Goal: Information Seeking & Learning: Learn about a topic

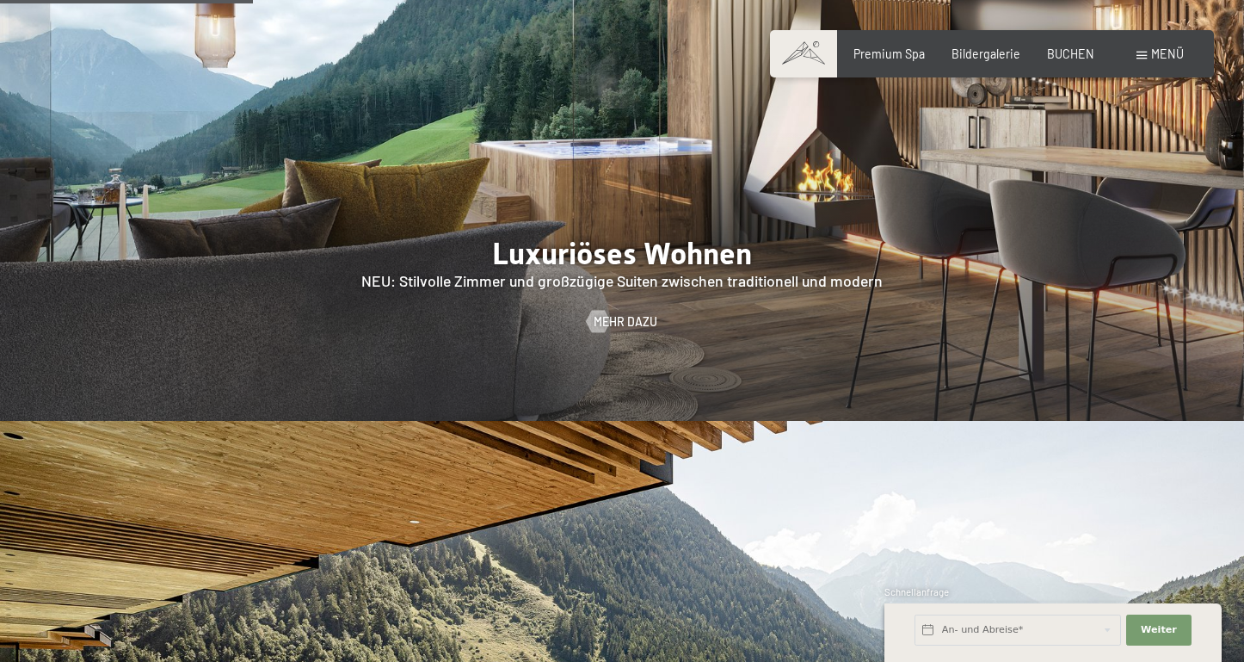
scroll to position [1602, 0]
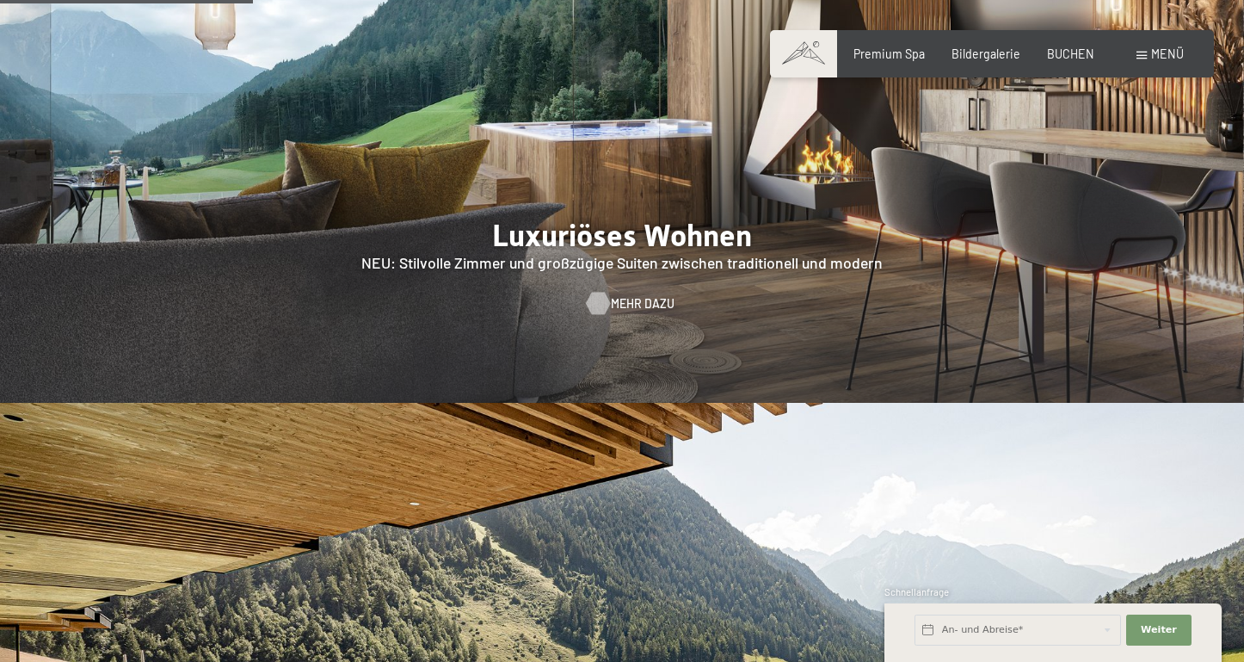
click at [626, 295] on span "Mehr dazu" at bounding box center [643, 303] width 64 height 17
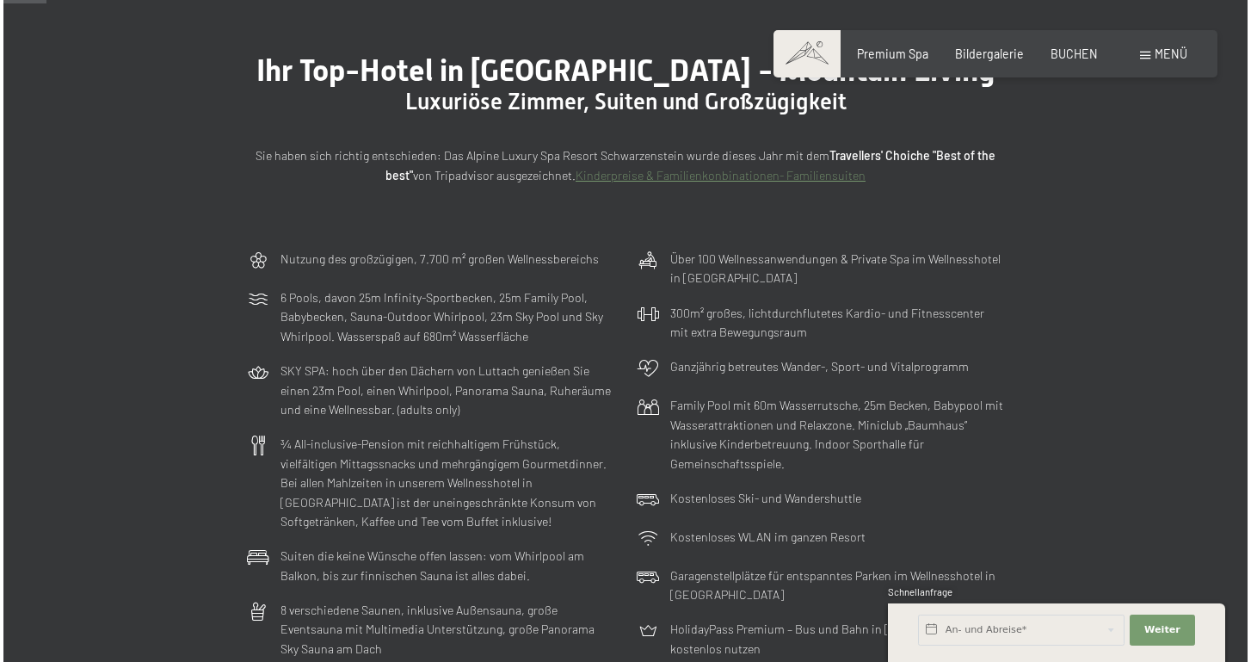
scroll to position [168, 0]
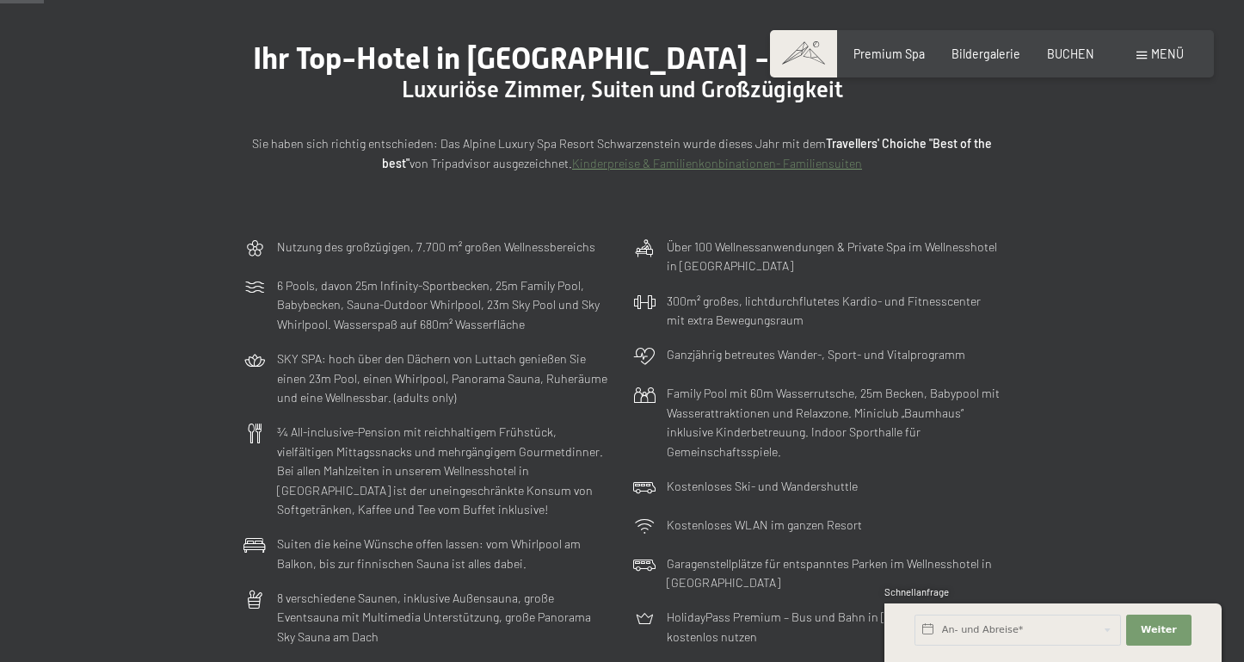
click at [1150, 54] on div "Menü" at bounding box center [1160, 54] width 47 height 17
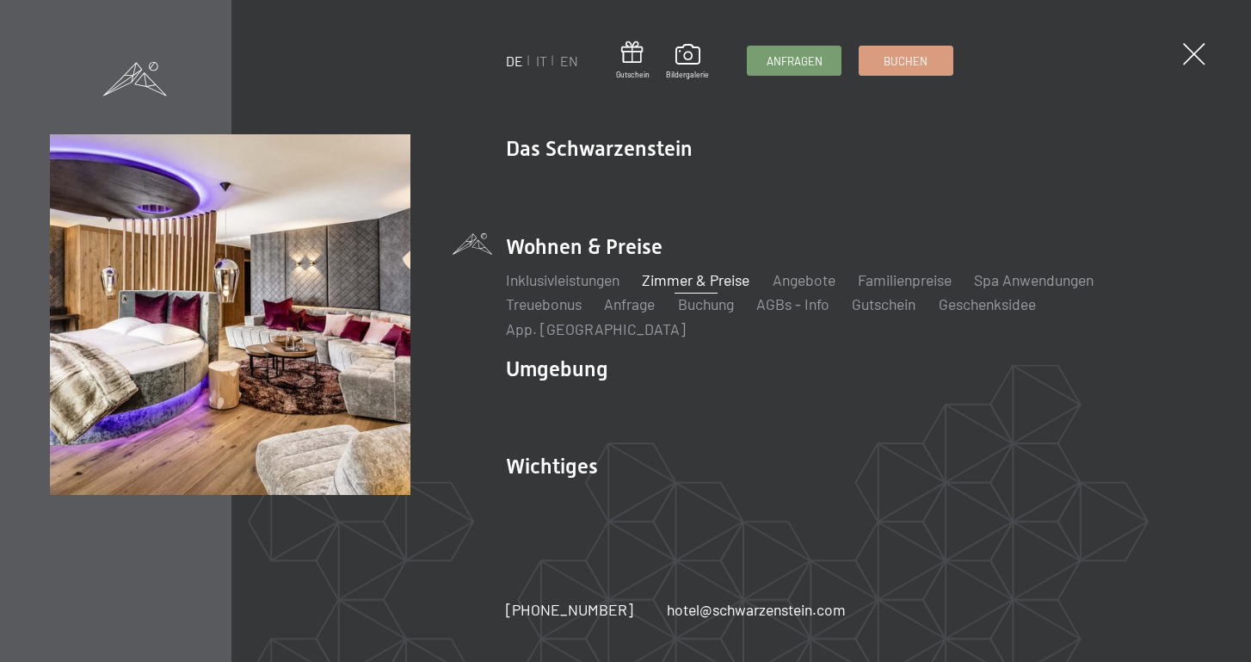
click at [695, 289] on link "Zimmer & Preise" at bounding box center [696, 279] width 108 height 19
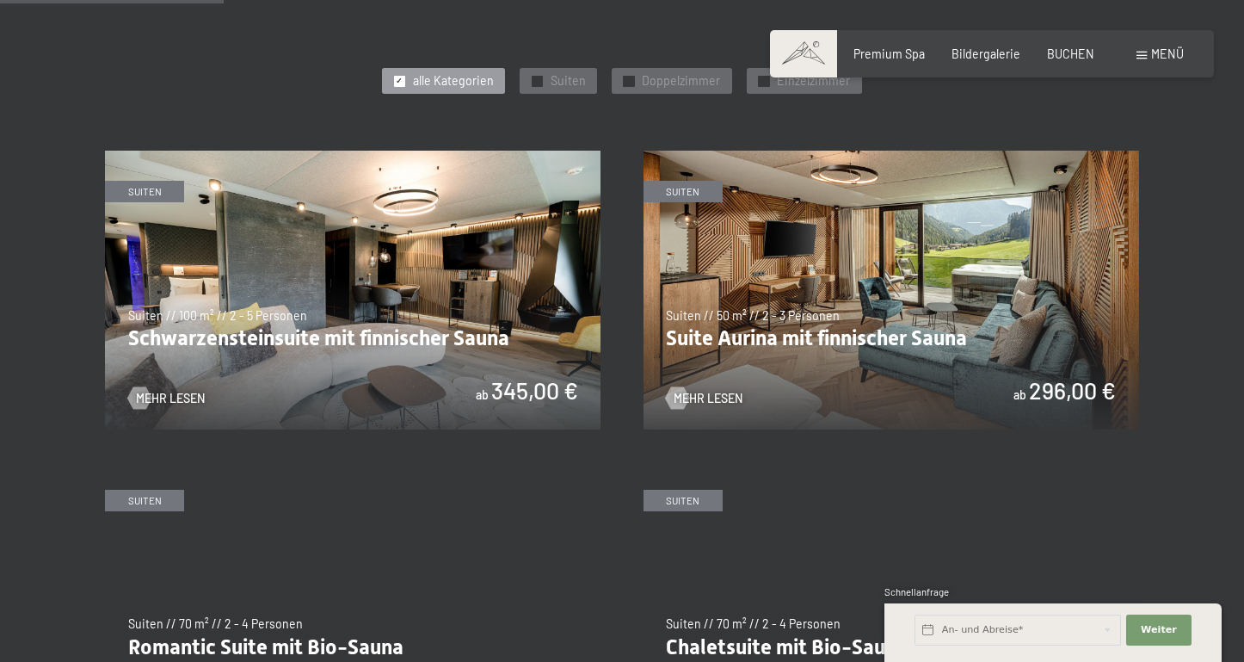
scroll to position [855, 0]
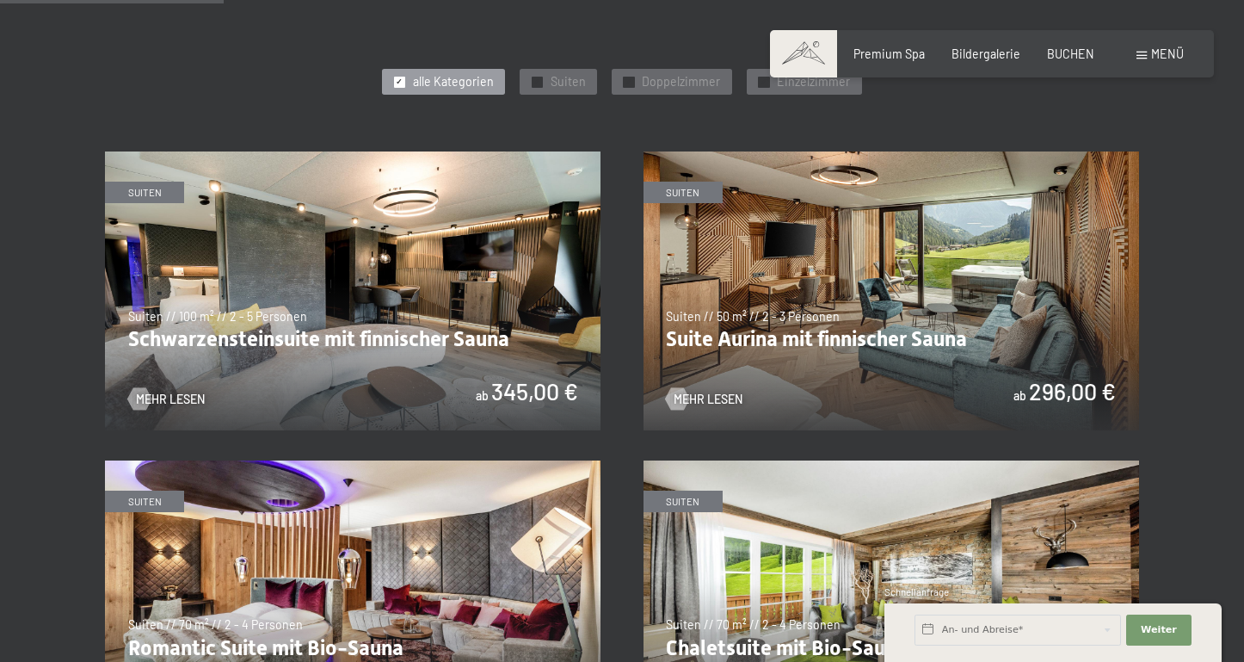
click at [278, 329] on img at bounding box center [353, 290] width 496 height 279
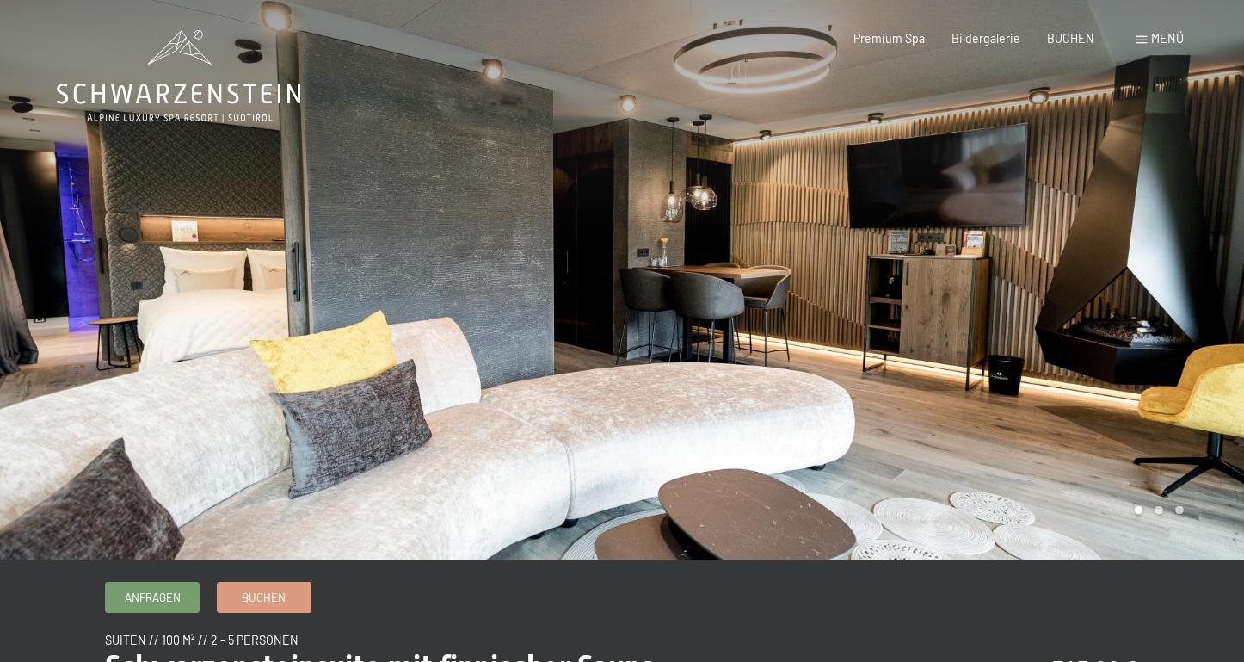
click at [1075, 323] on div at bounding box center [933, 279] width 622 height 559
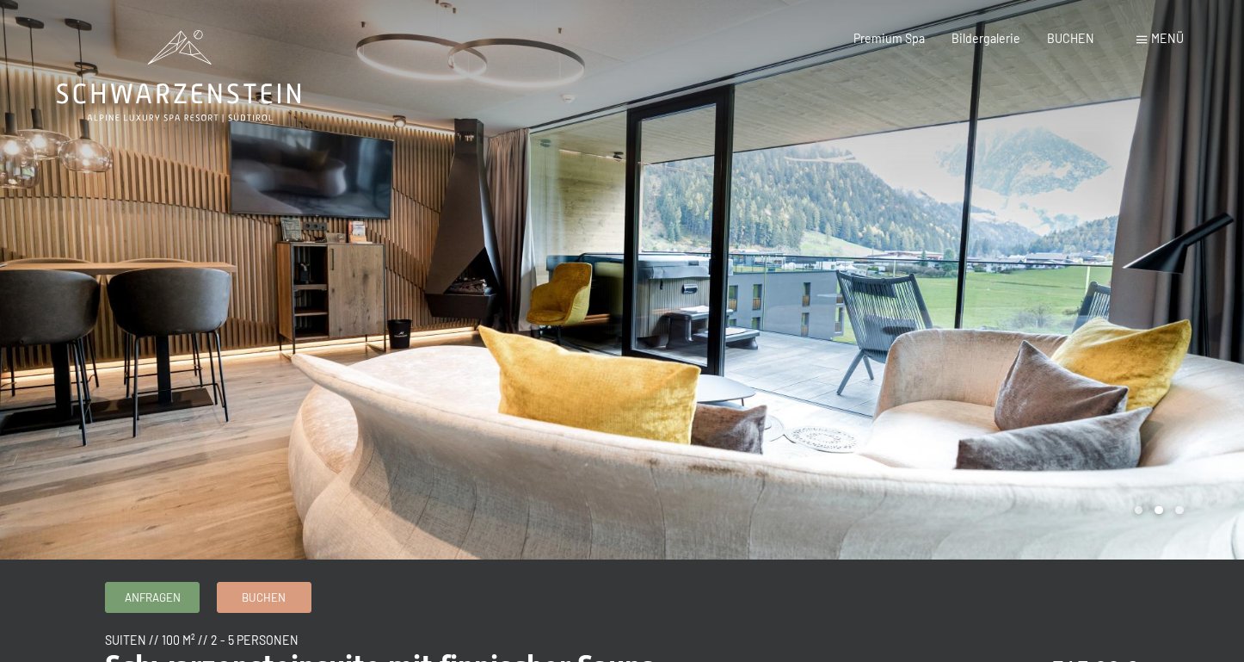
click at [1069, 324] on div at bounding box center [933, 279] width 622 height 559
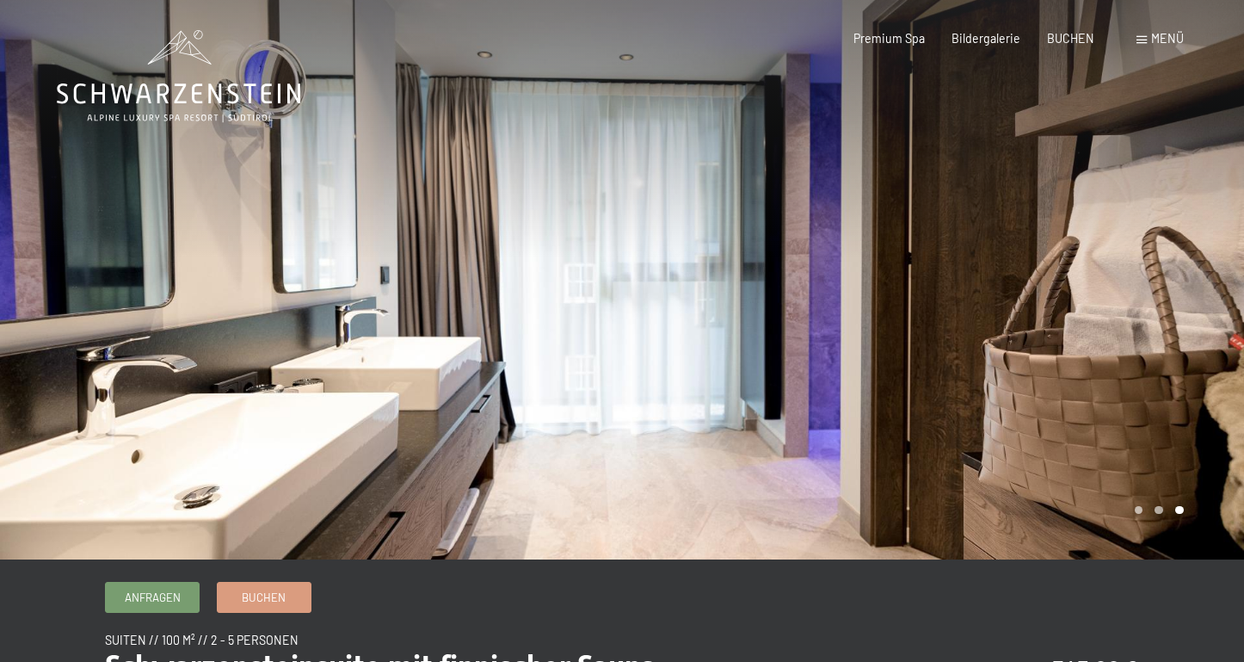
click at [1069, 324] on div at bounding box center [933, 279] width 622 height 559
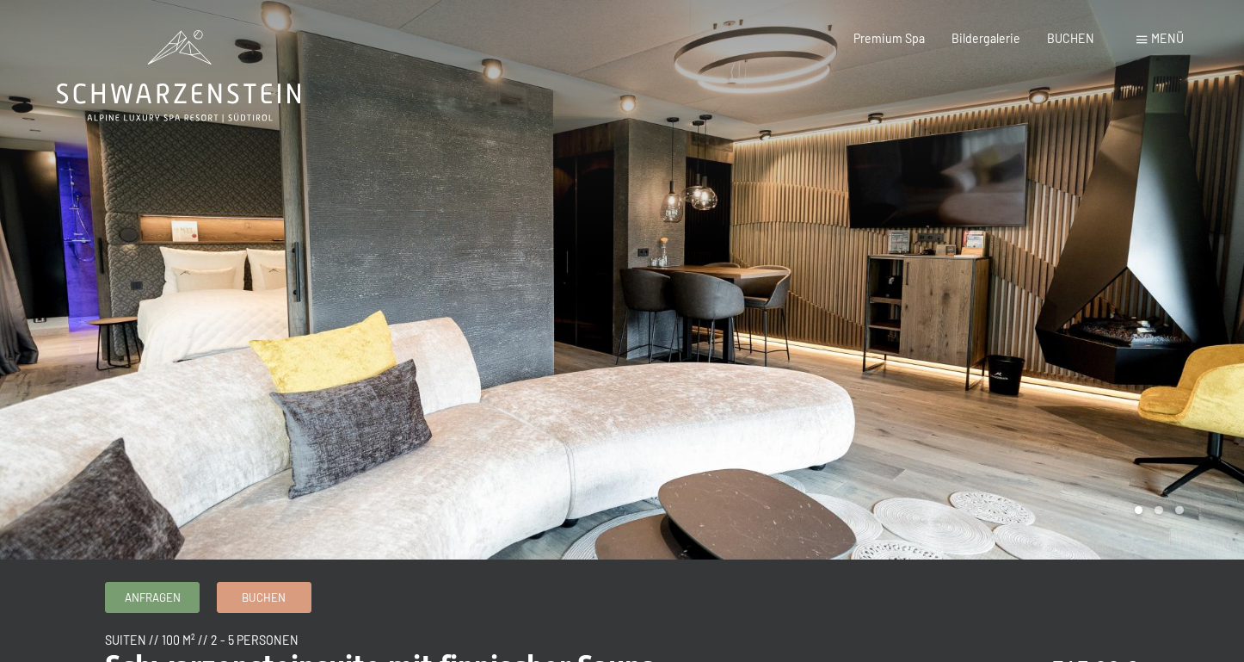
click at [1135, 320] on div at bounding box center [933, 279] width 622 height 559
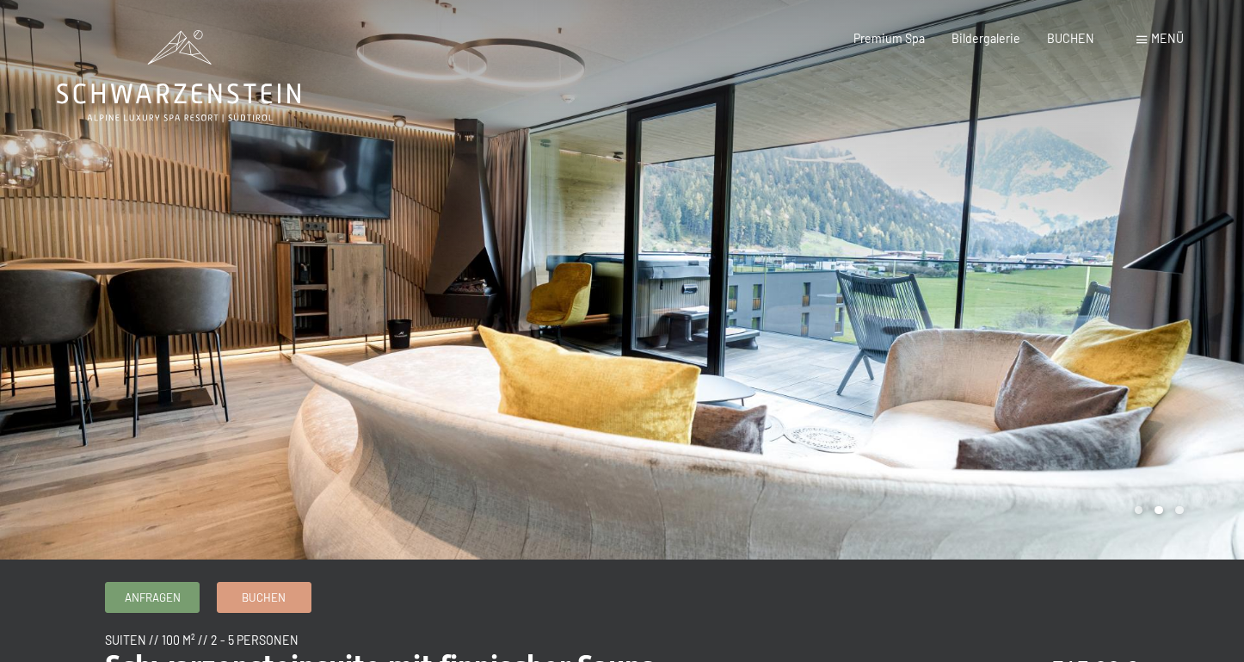
click at [1054, 329] on div at bounding box center [933, 279] width 622 height 559
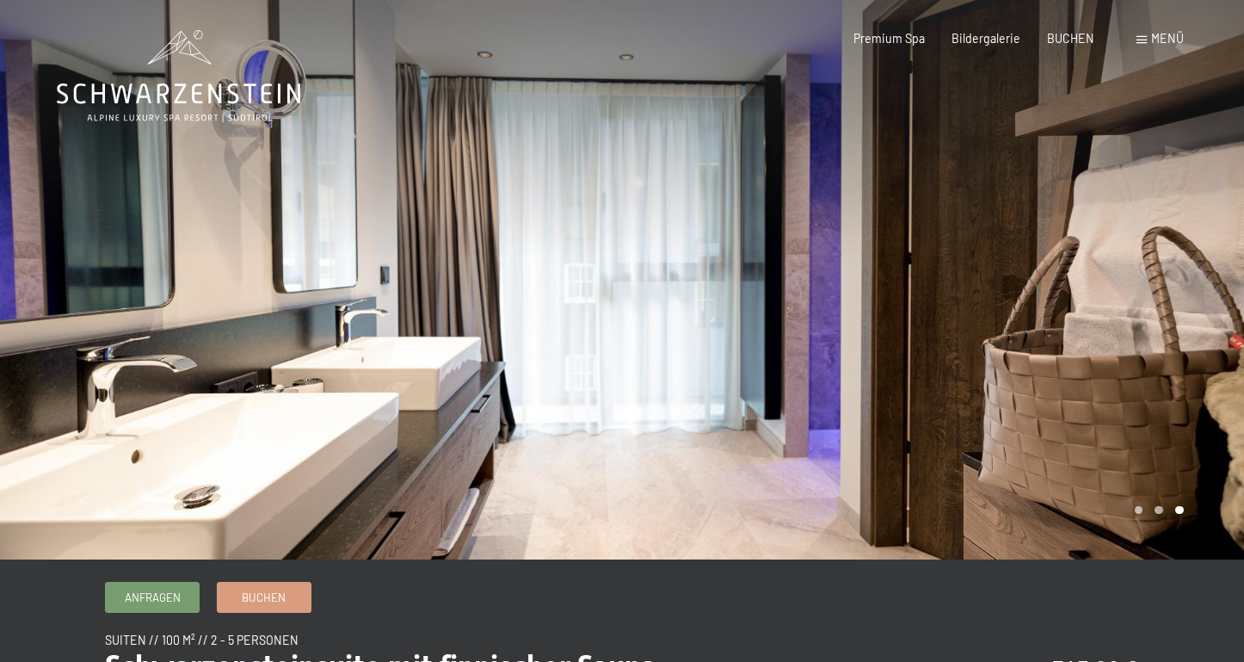
click at [1054, 329] on div at bounding box center [933, 279] width 622 height 559
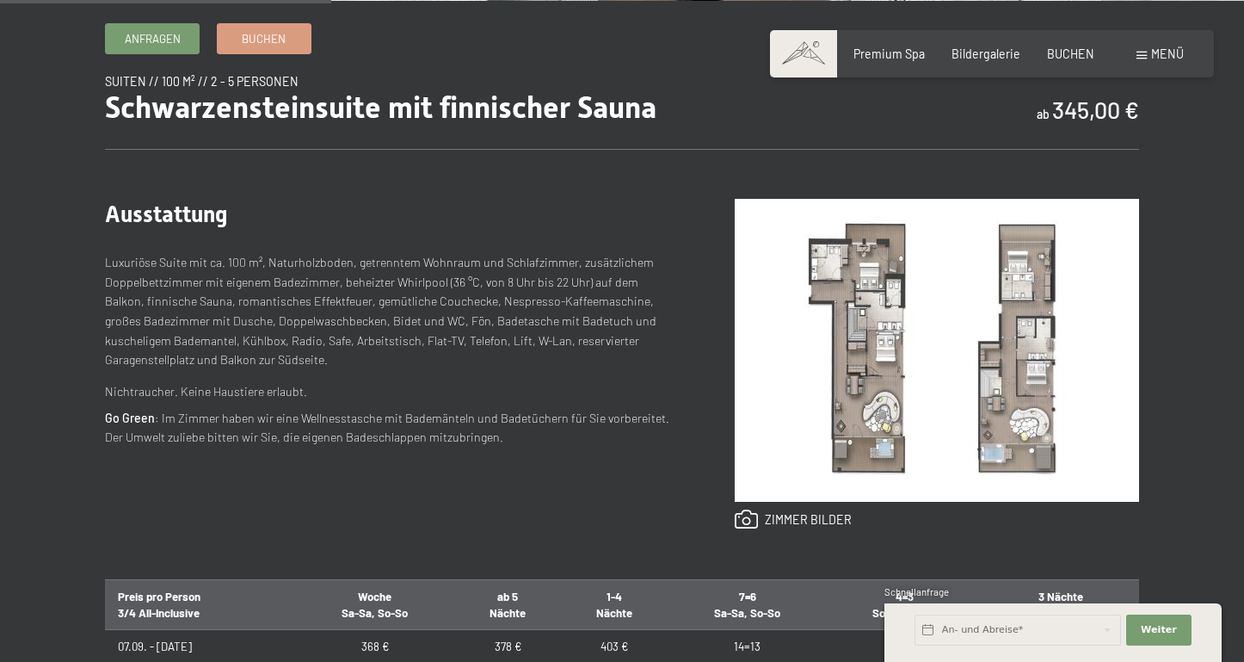
scroll to position [590, 0]
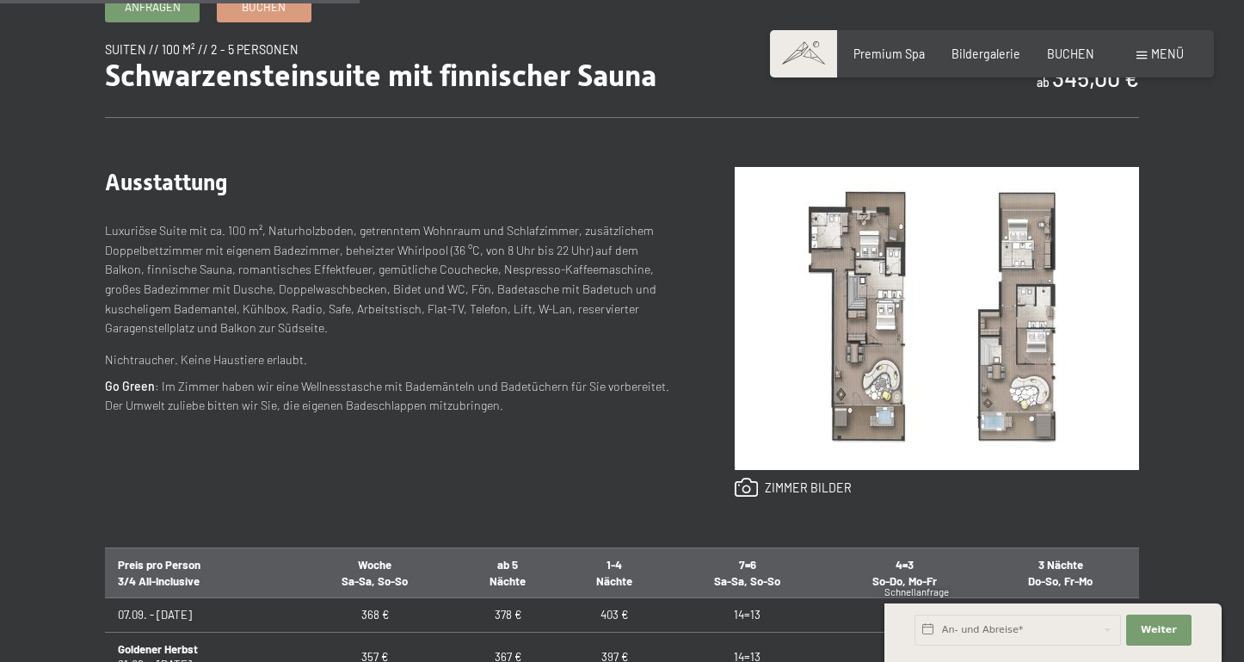
click at [867, 316] on img at bounding box center [937, 318] width 404 height 303
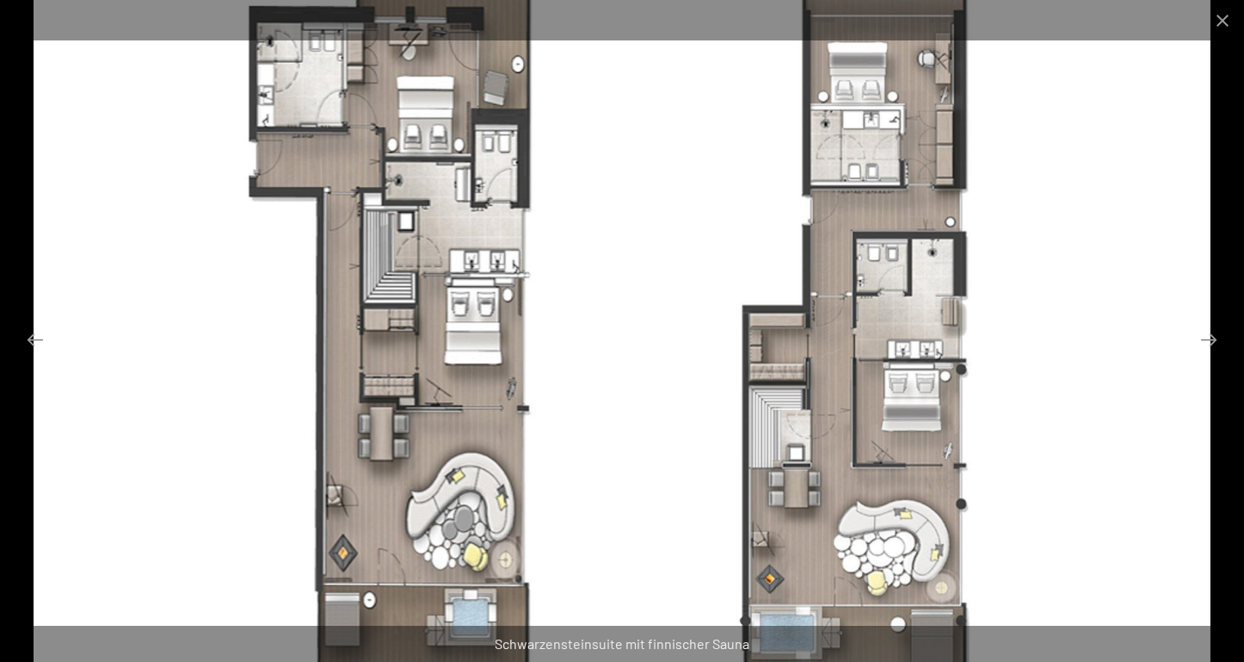
scroll to position [683, 0]
click at [1230, 16] on button "Close gallery" at bounding box center [1222, 20] width 43 height 40
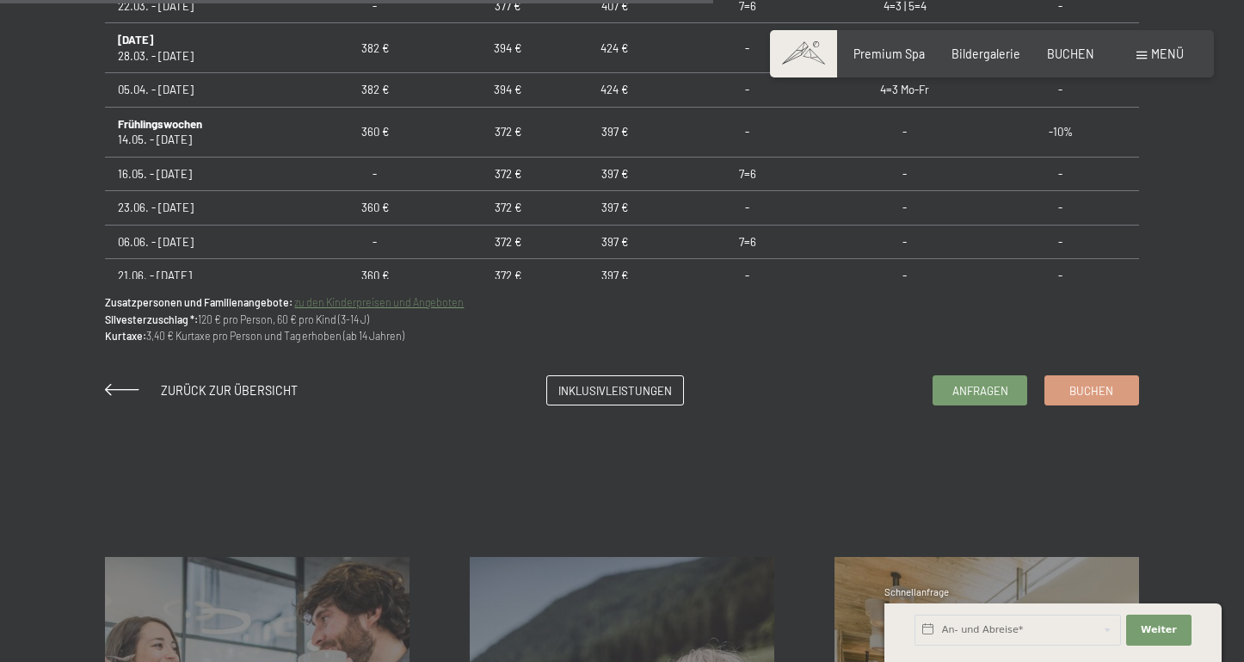
scroll to position [1202, 0]
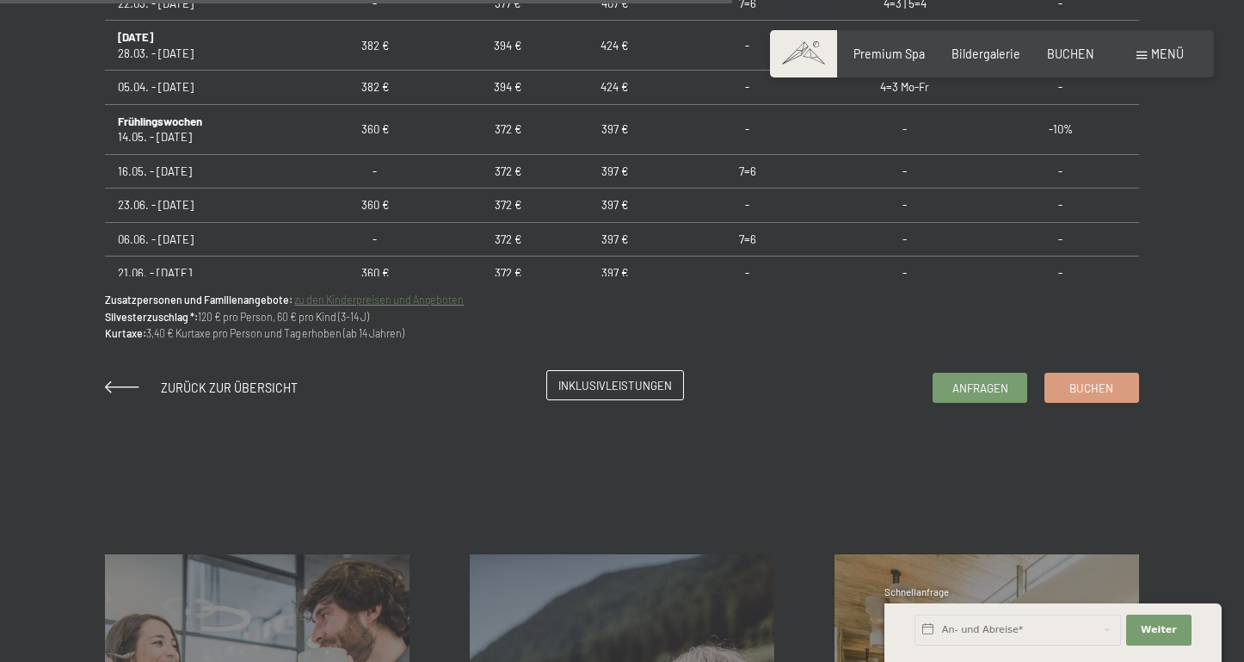
click at [601, 379] on span "Inklusivleistungen" at bounding box center [615, 385] width 114 height 15
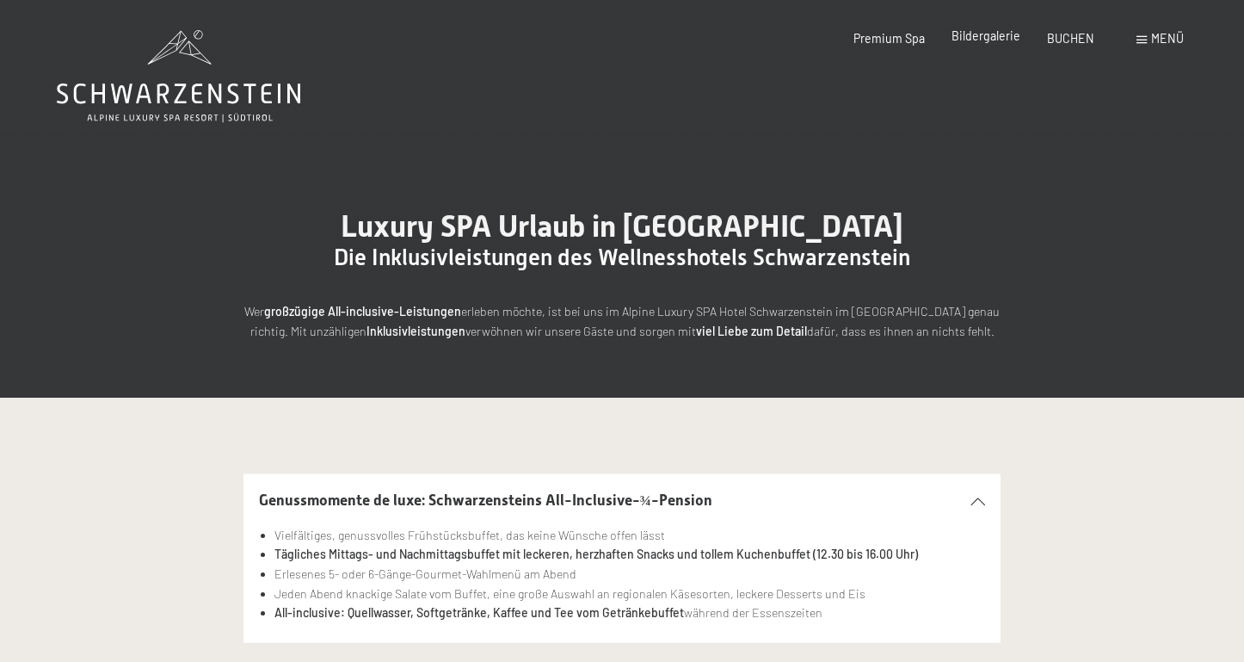
click at [984, 38] on span "Bildergalerie" at bounding box center [986, 35] width 69 height 15
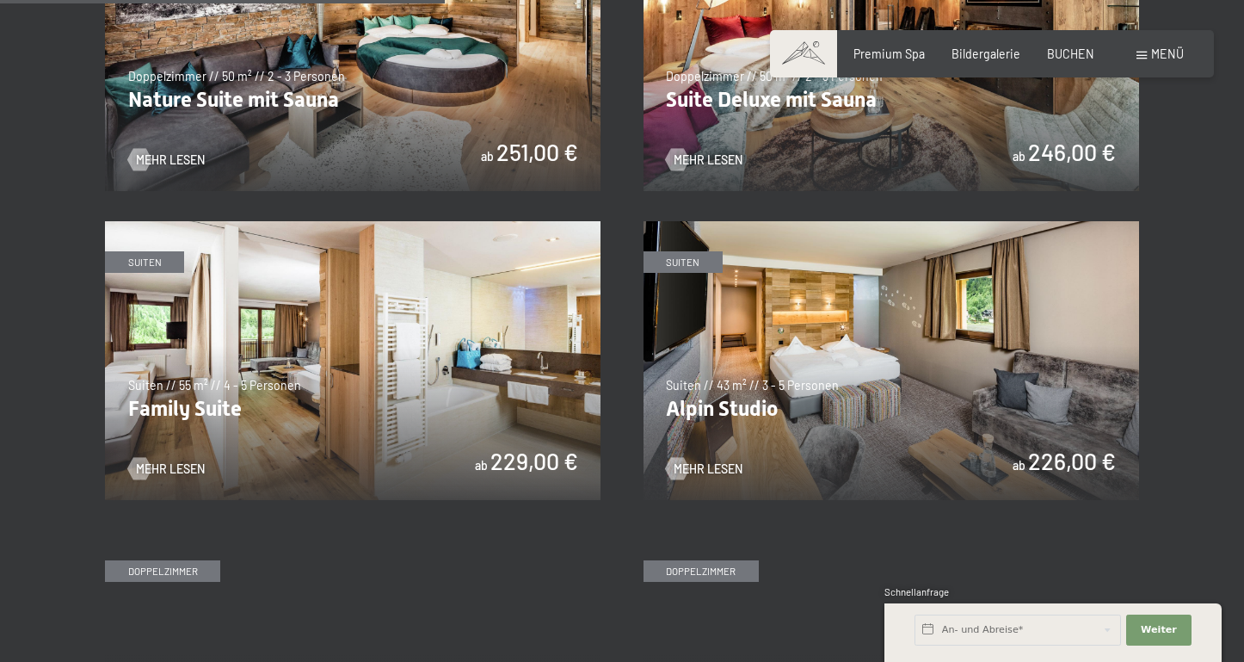
scroll to position [1728, 0]
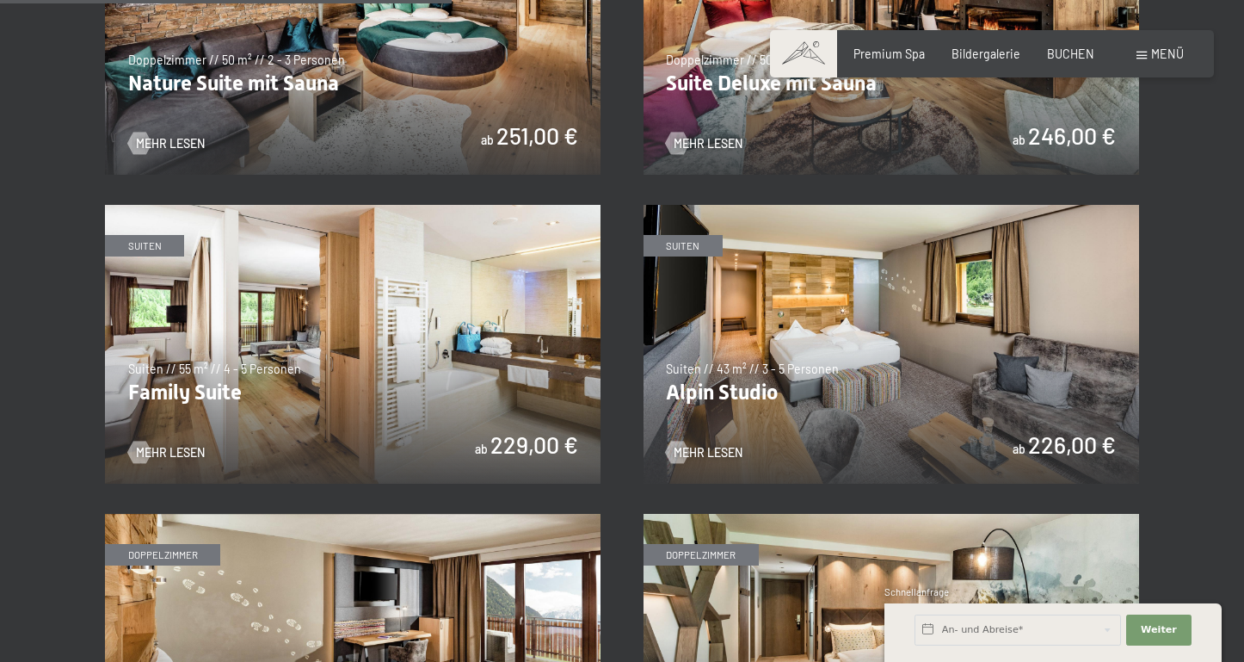
click at [256, 358] on img at bounding box center [353, 344] width 496 height 279
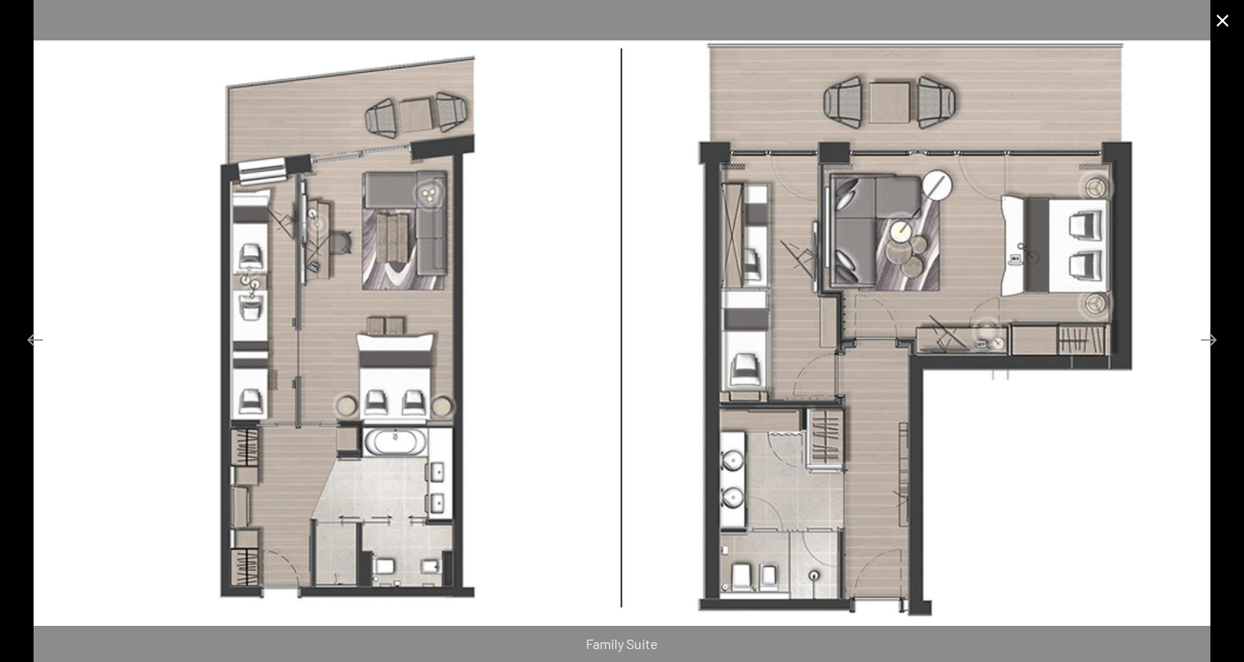
click at [1225, 22] on button "Close gallery" at bounding box center [1222, 20] width 43 height 40
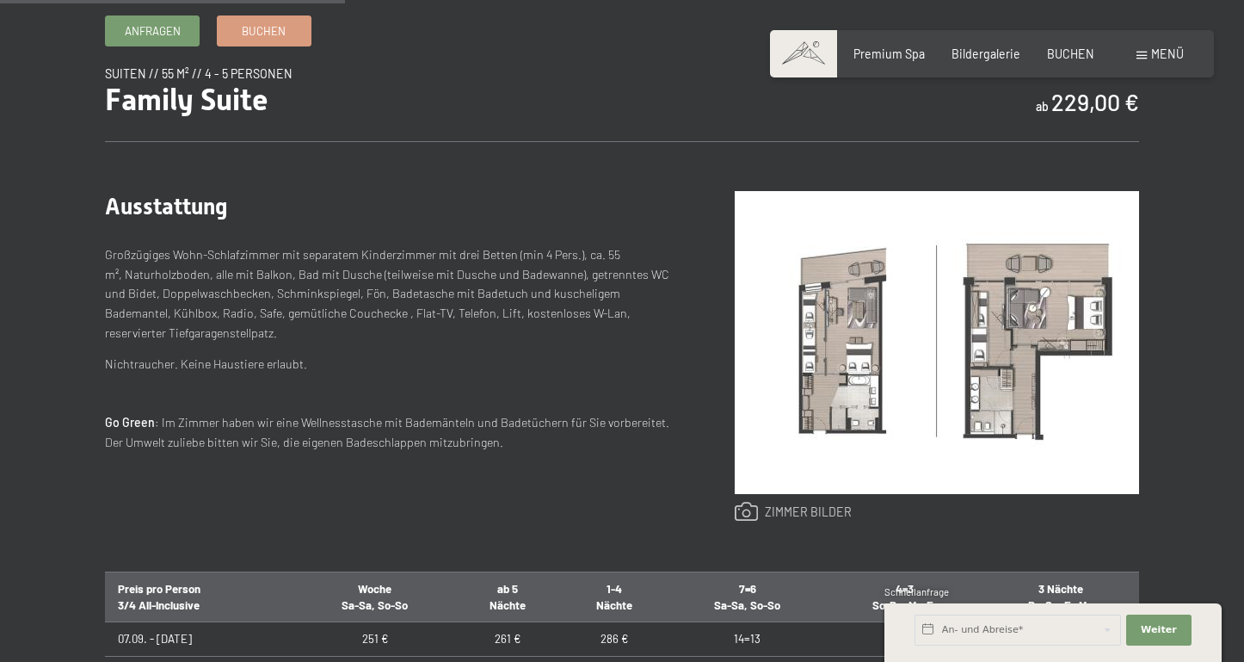
click at [801, 508] on link at bounding box center [794, 512] width 118 height 21
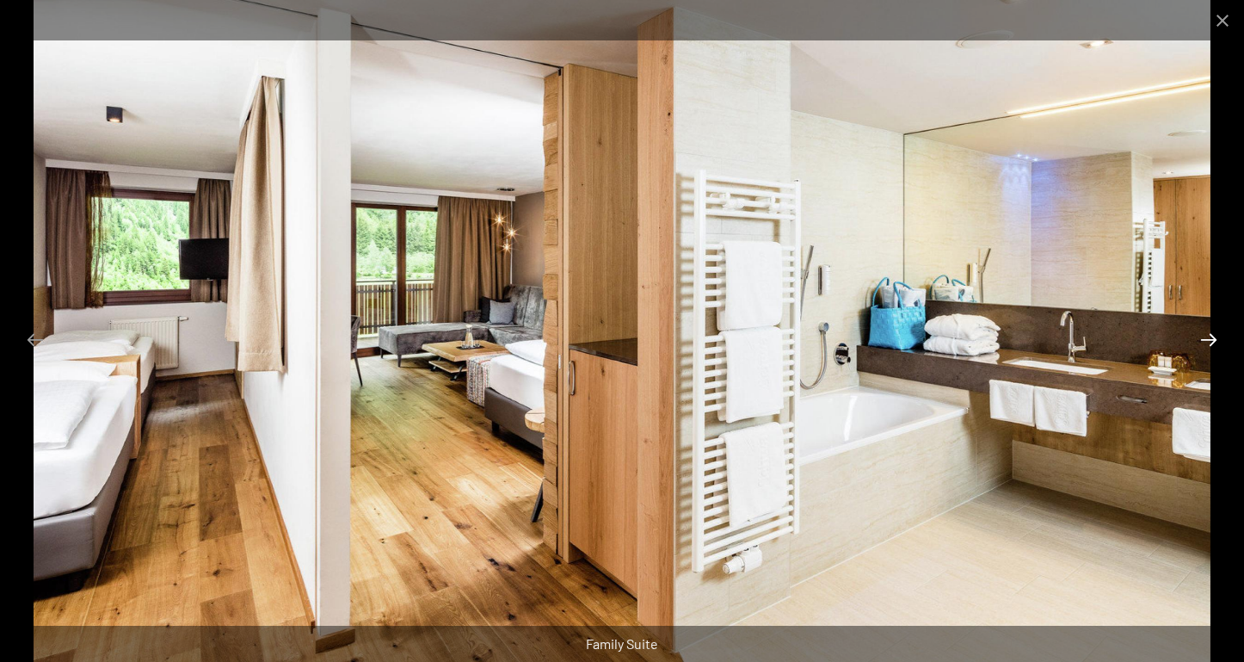
click at [1209, 343] on button "Next slide" at bounding box center [1209, 340] width 36 height 34
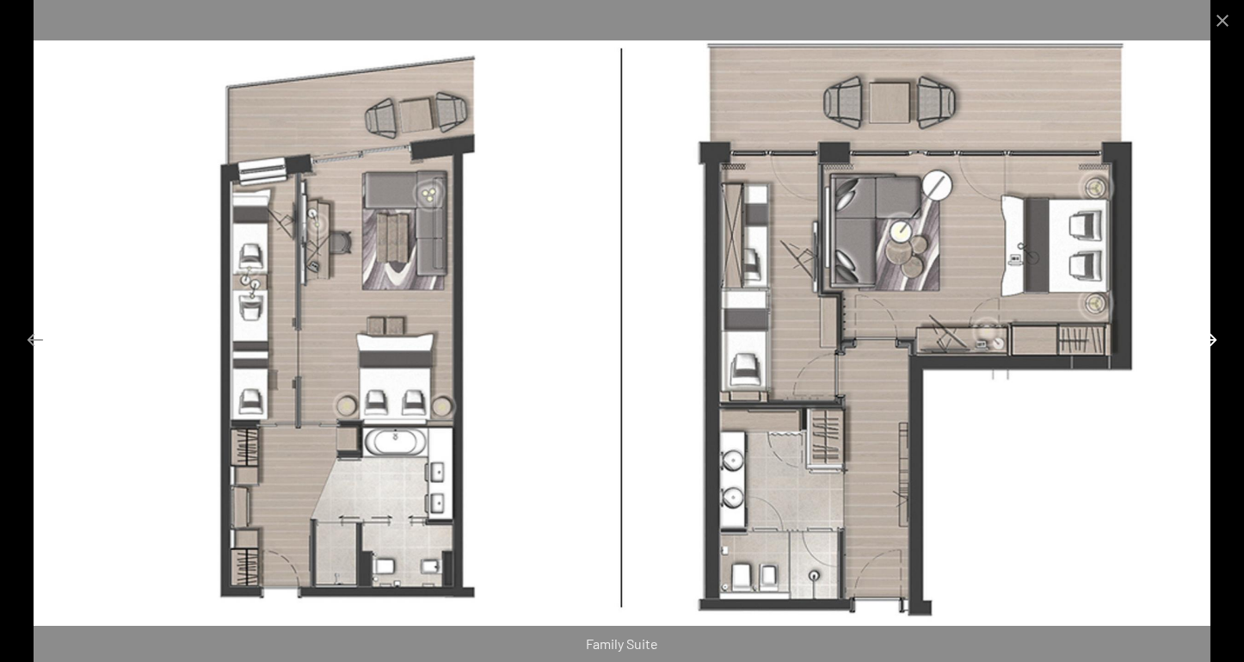
click at [1209, 343] on button "Next slide" at bounding box center [1209, 340] width 36 height 34
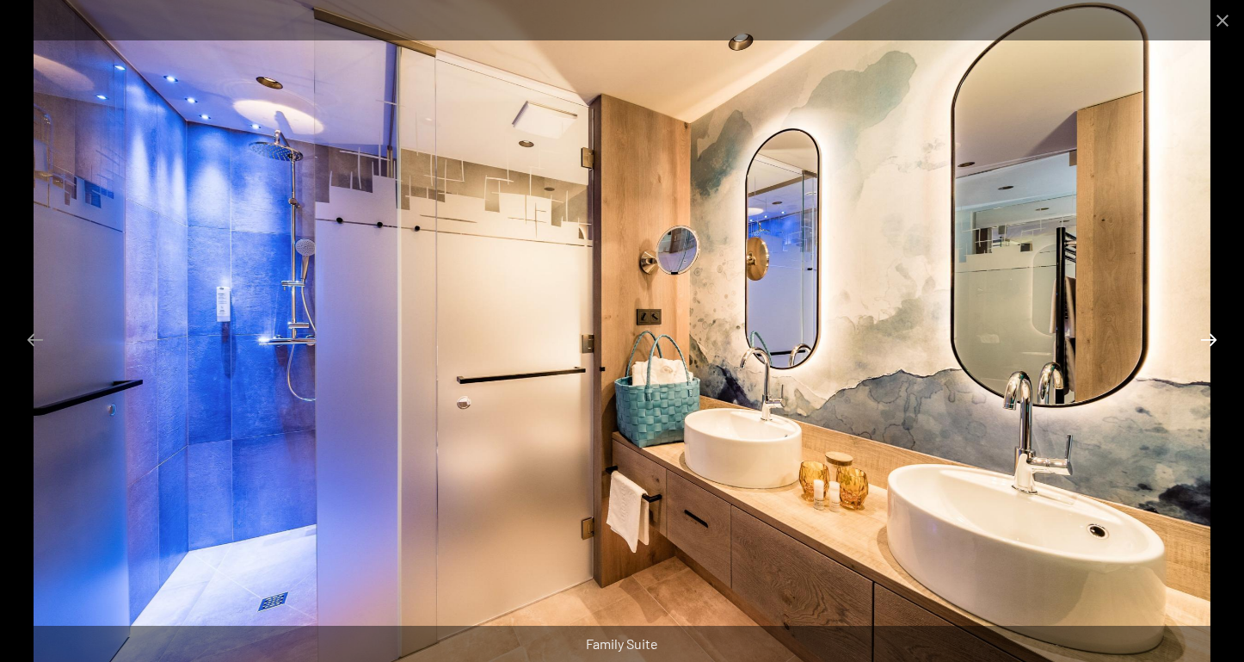
click at [1209, 343] on button "Next slide" at bounding box center [1209, 340] width 36 height 34
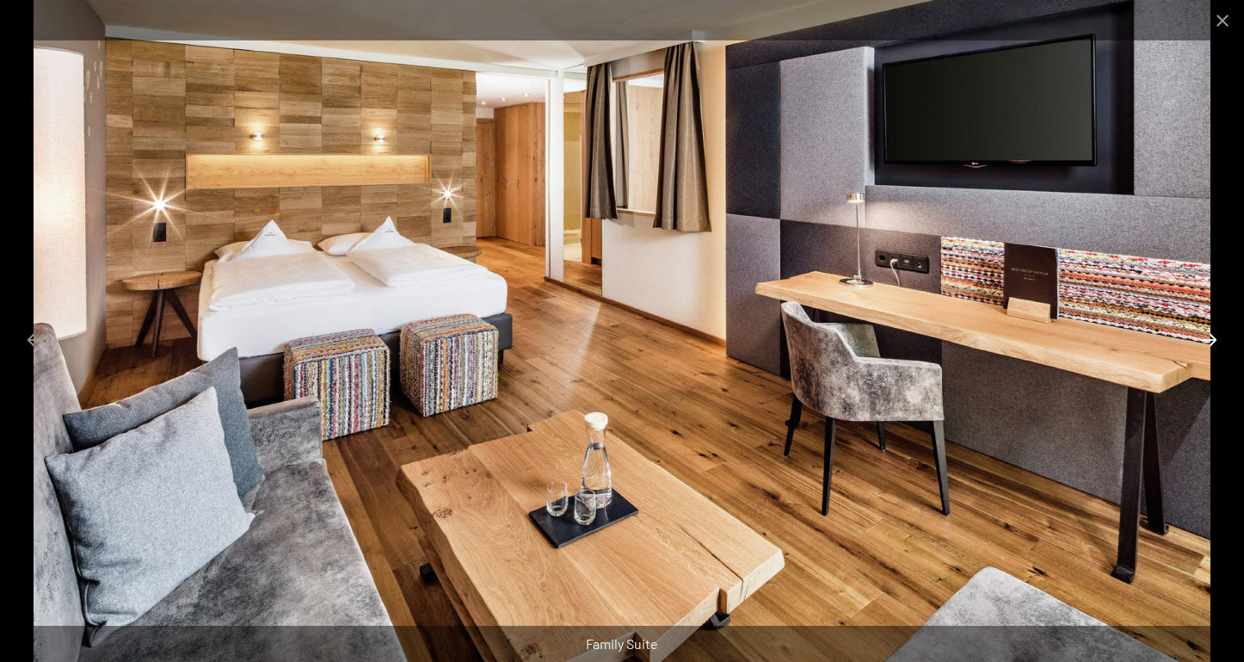
click at [1210, 340] on button "Next slide" at bounding box center [1209, 340] width 36 height 34
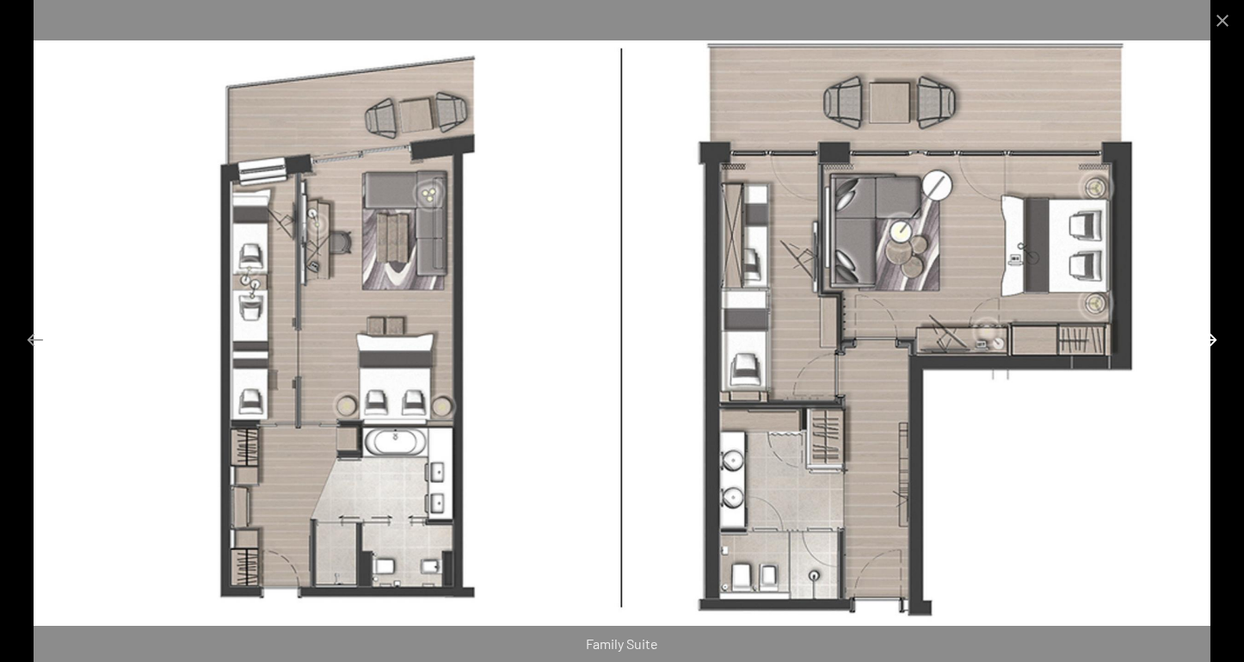
click at [1210, 340] on button "Next slide" at bounding box center [1209, 340] width 36 height 34
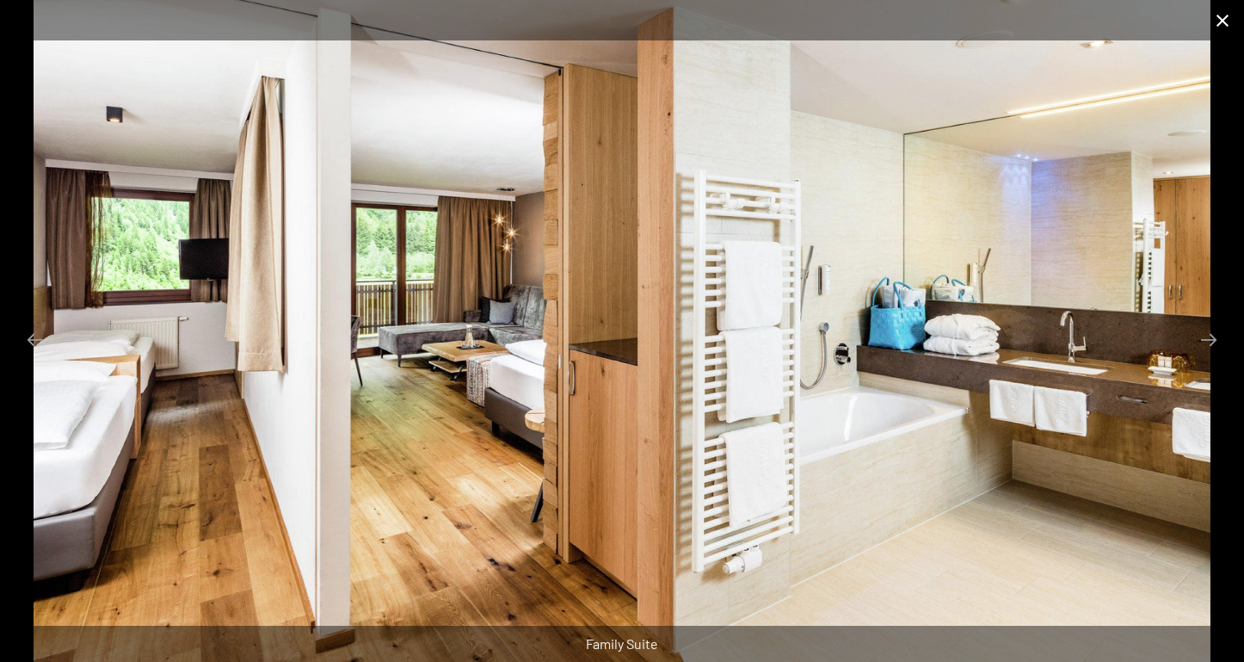
click at [1225, 22] on button "Close gallery" at bounding box center [1222, 20] width 43 height 40
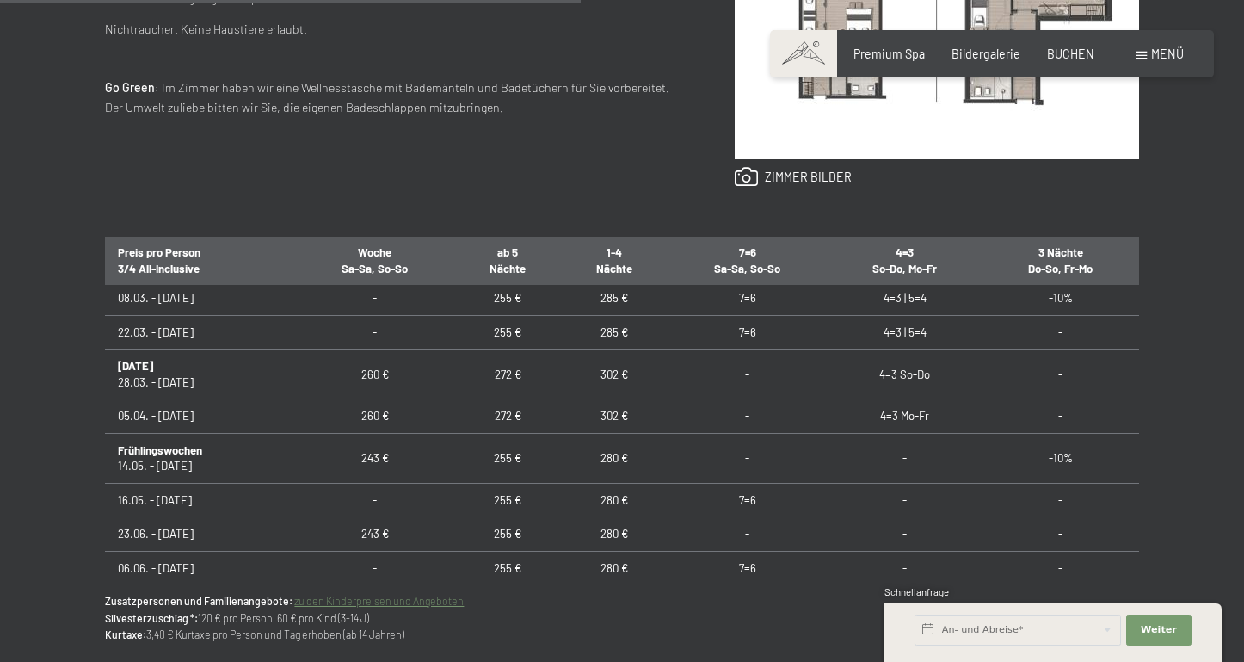
scroll to position [890, 0]
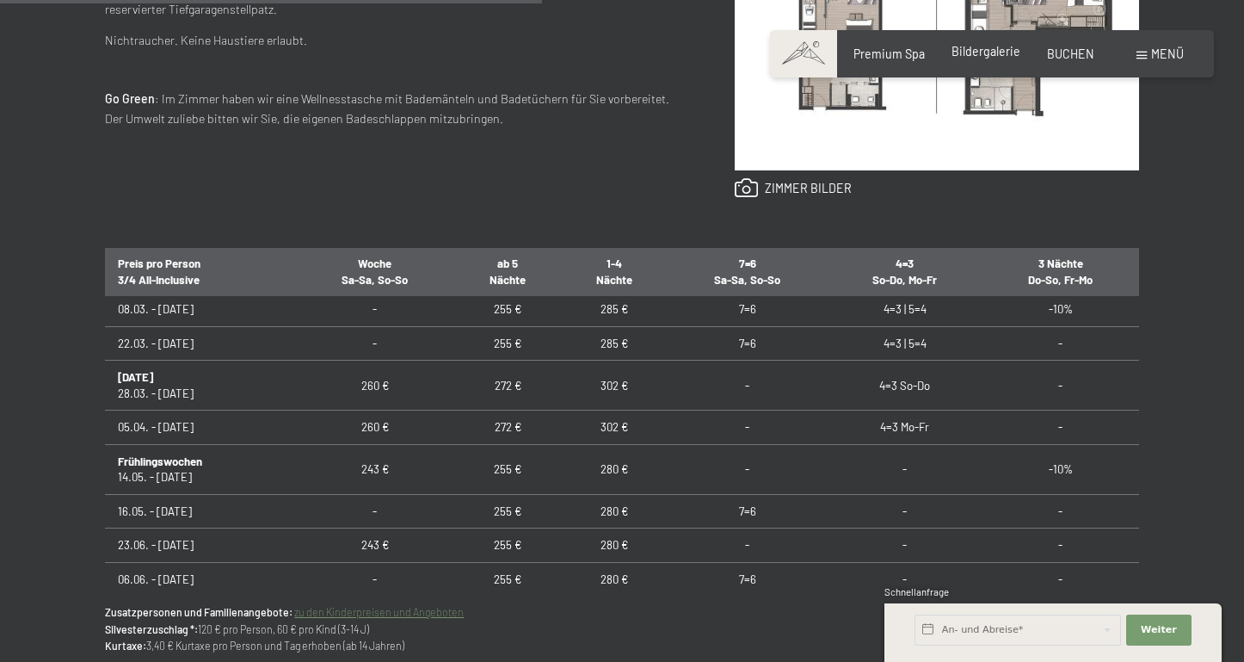
click at [989, 60] on div "Bildergalerie" at bounding box center [986, 51] width 69 height 17
click at [992, 56] on span "Bildergalerie" at bounding box center [986, 51] width 69 height 15
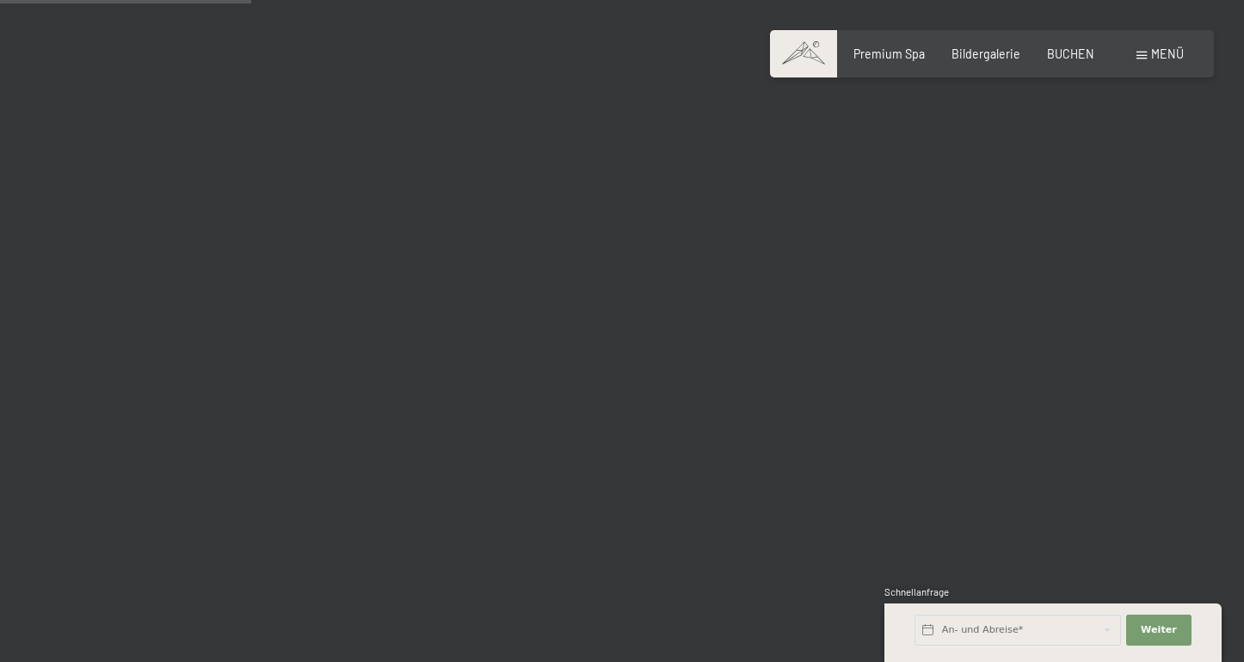
scroll to position [3539, 0]
